Goal: Navigation & Orientation: Find specific page/section

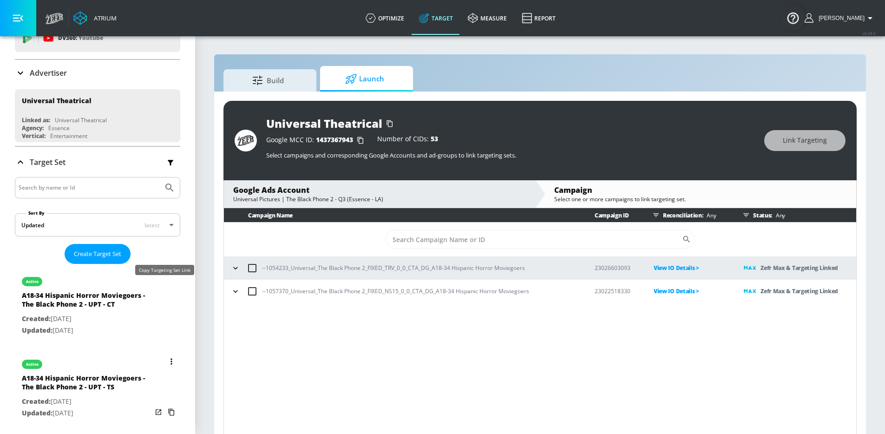
scroll to position [87, 0]
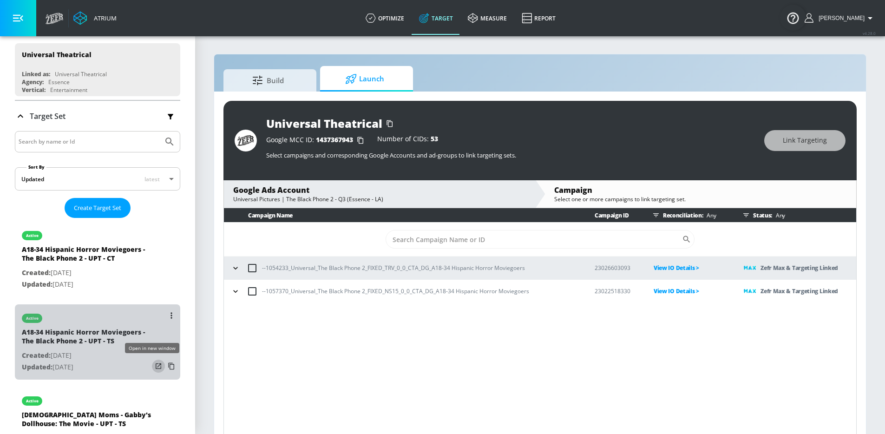
click at [154, 367] on icon "list of Target Set" at bounding box center [158, 365] width 9 height 9
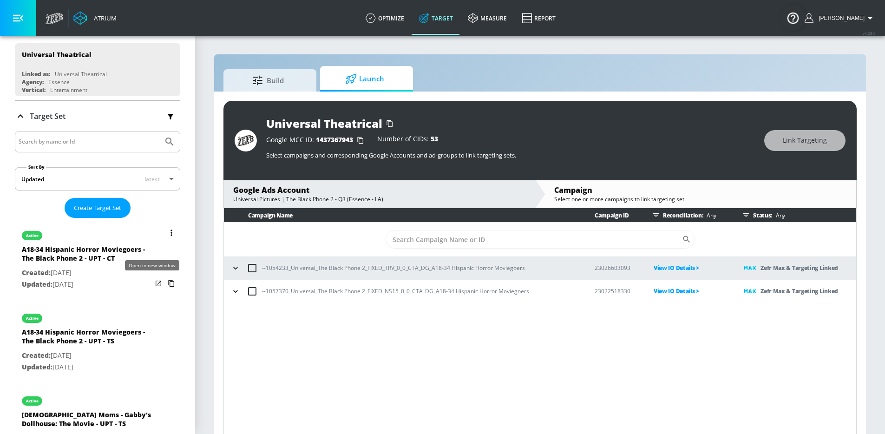
click at [156, 284] on icon "list of Target Set" at bounding box center [159, 284] width 6 height 6
